Goal: Transaction & Acquisition: Purchase product/service

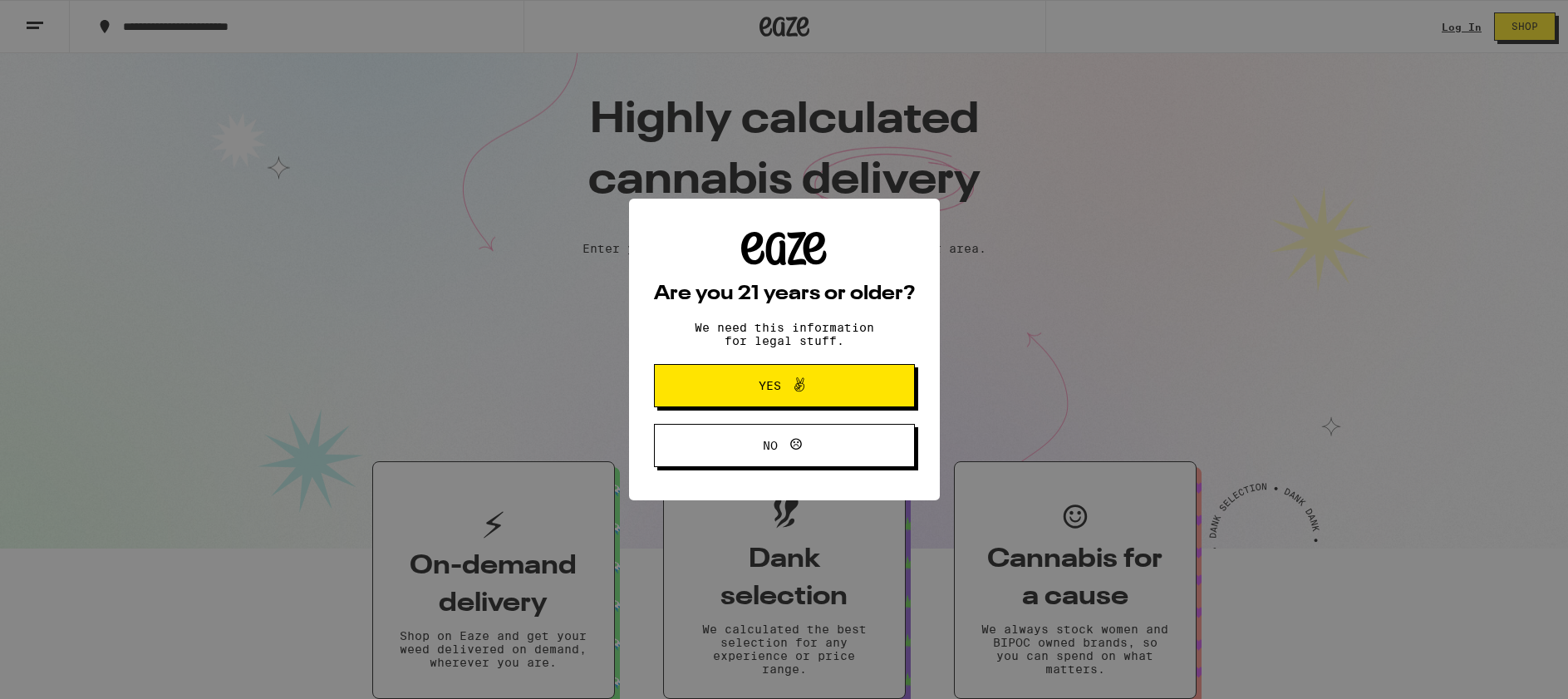
click at [731, 386] on span "Yes" at bounding box center [784, 385] width 126 height 22
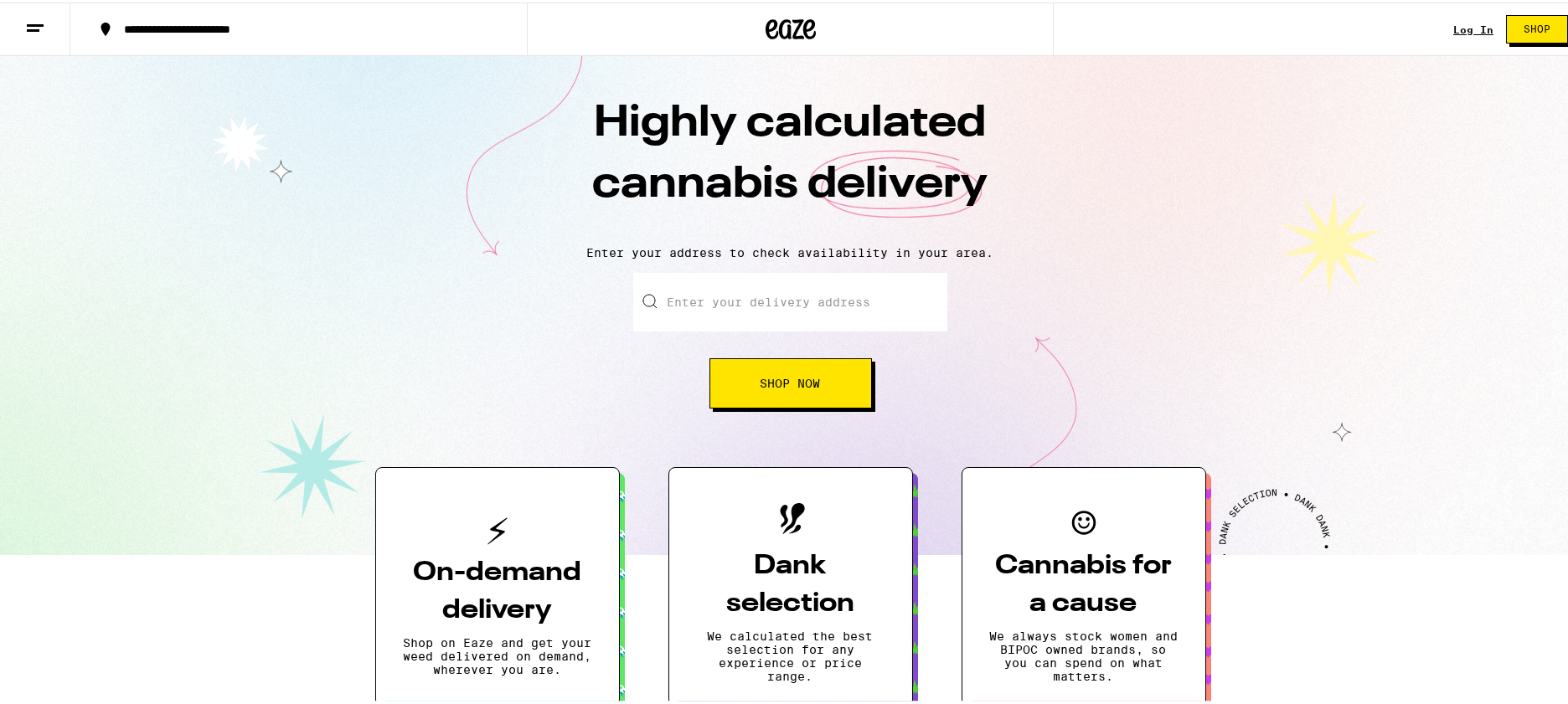
click at [726, 302] on input "Enter your delivery address" at bounding box center [790, 300] width 314 height 59
click at [1122, 311] on div "Enter your delivery address 94611 Shop Now" at bounding box center [790, 338] width 1548 height 136
click at [835, 386] on button "Shop Now" at bounding box center [790, 381] width 162 height 51
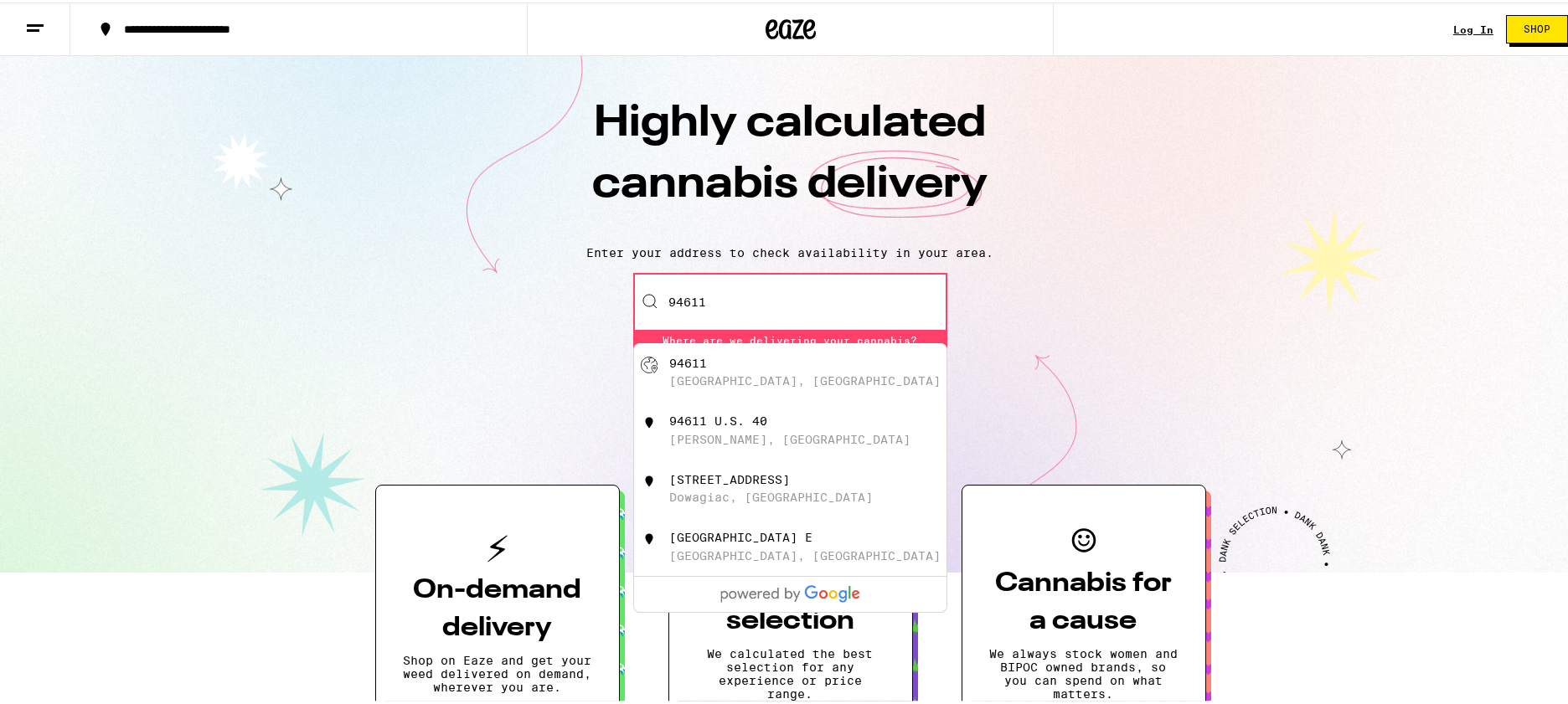
click at [678, 368] on div "94611" at bounding box center [688, 360] width 37 height 13
type input "[GEOGRAPHIC_DATA]"
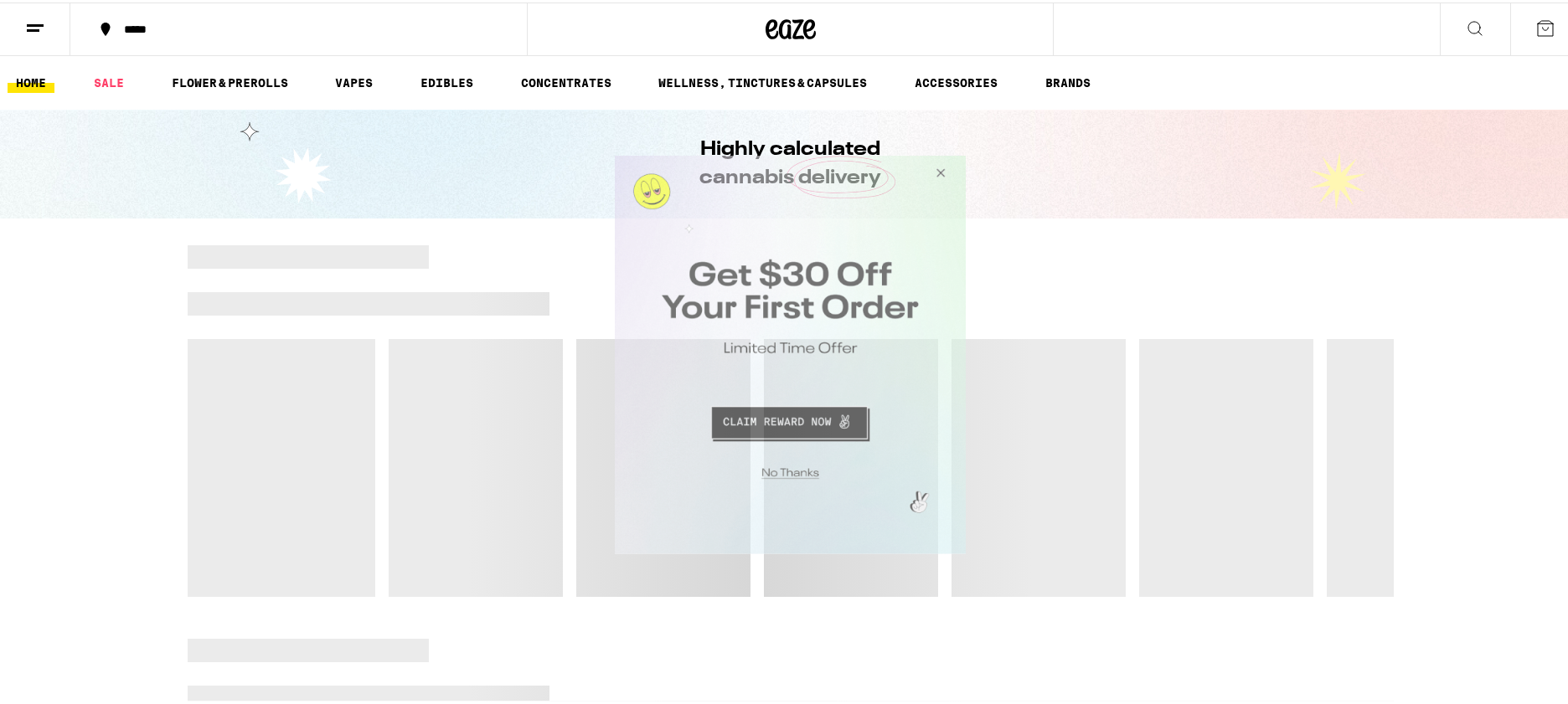
click at [942, 178] on button "Close Modal" at bounding box center [938, 175] width 45 height 40
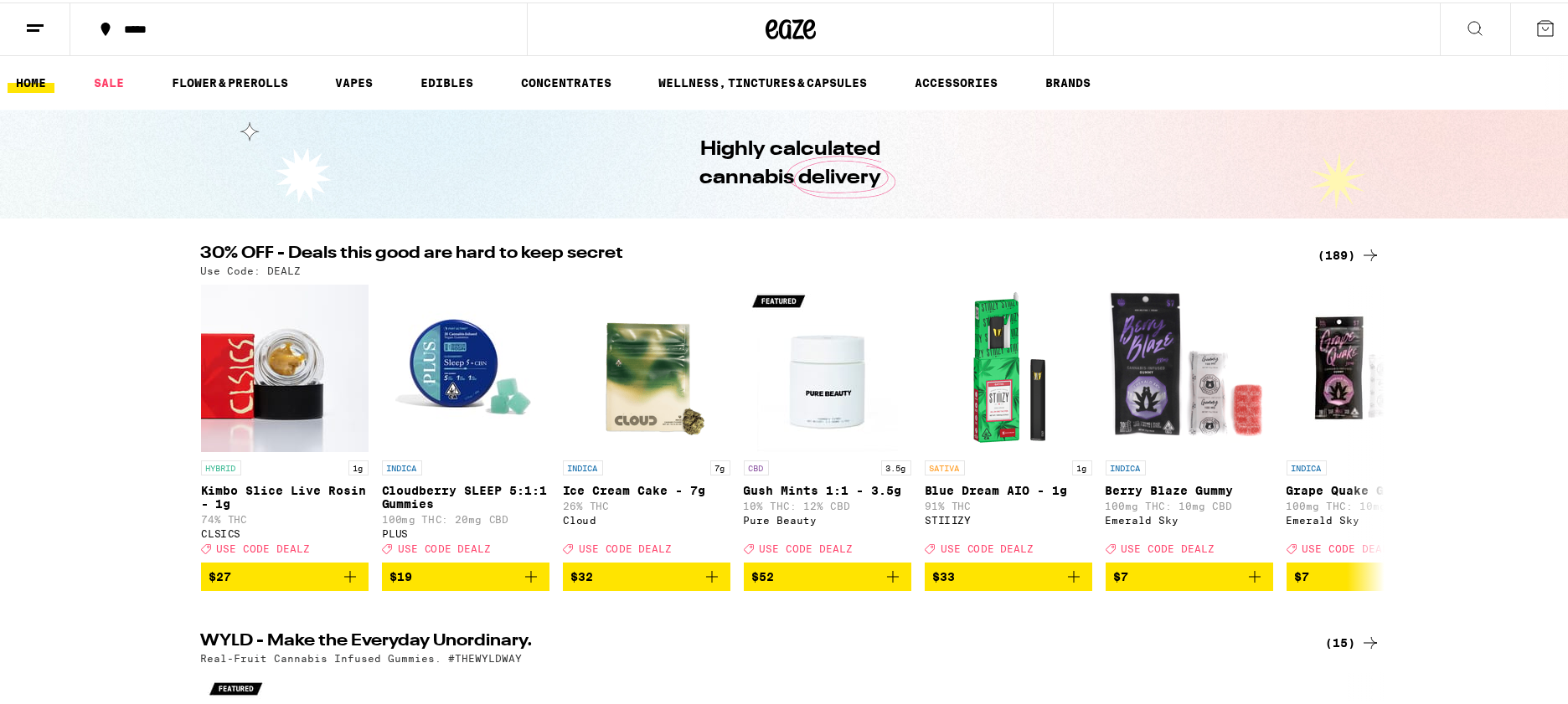
click at [1465, 20] on icon at bounding box center [1475, 26] width 20 height 20
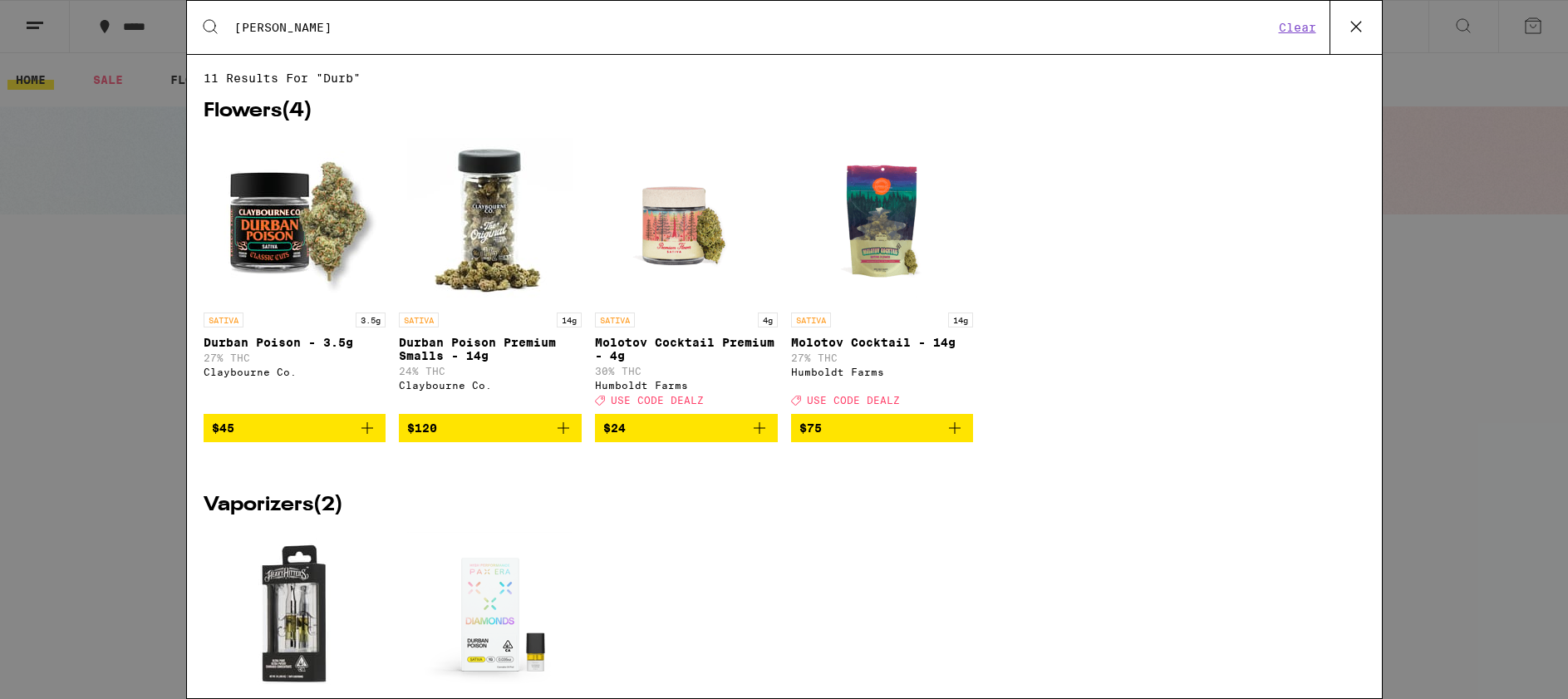
type input "[GEOGRAPHIC_DATA]"
